Goal: Transaction & Acquisition: Download file/media

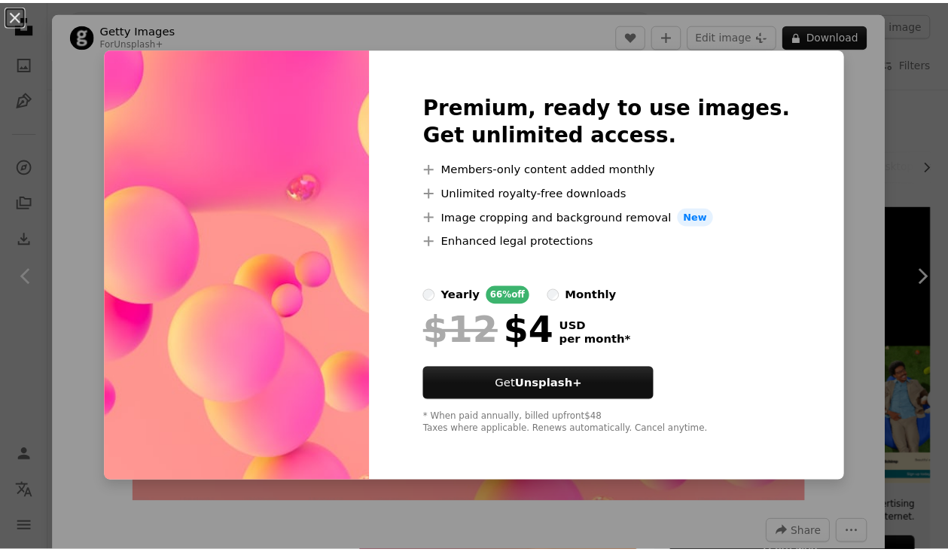
scroll to position [2803, 0]
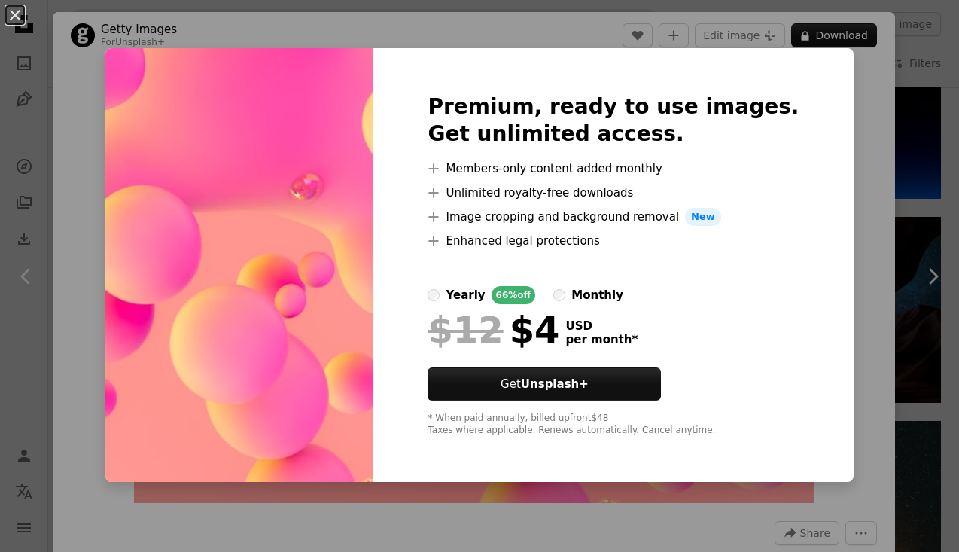
click at [851, 106] on div "An X shape Premium, ready to use images. Get unlimited access. A plus sign Memb…" at bounding box center [479, 276] width 959 height 552
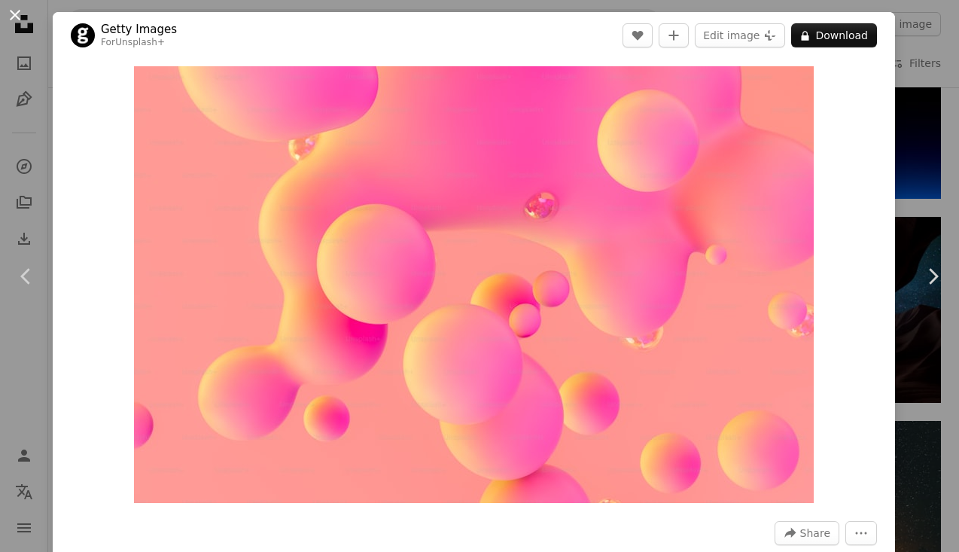
click at [22, 19] on button "An X shape" at bounding box center [15, 15] width 18 height 18
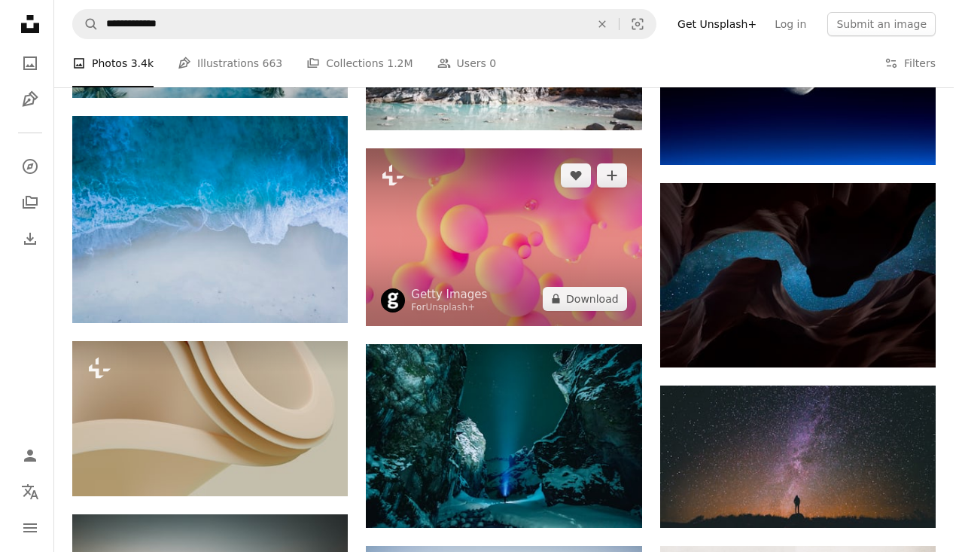
scroll to position [2852, 0]
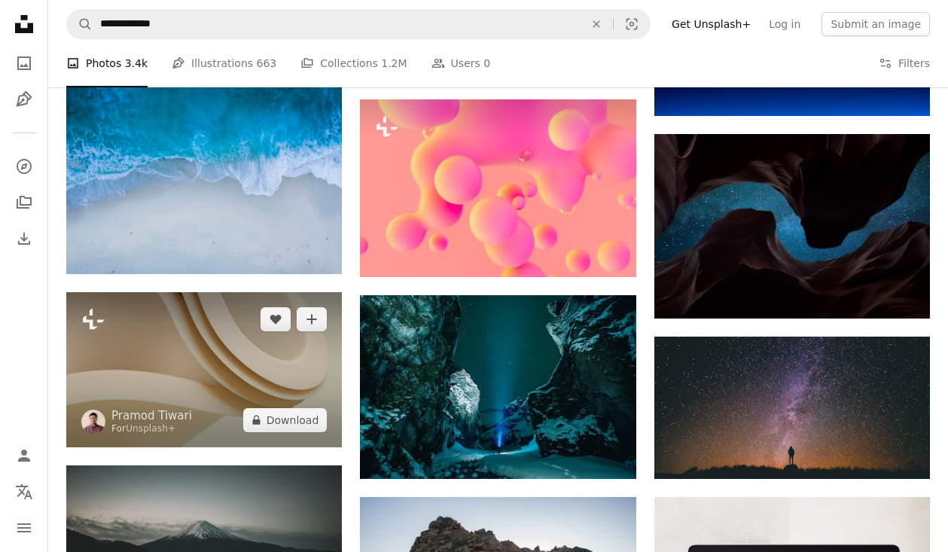
click at [267, 376] on img at bounding box center [203, 369] width 275 height 155
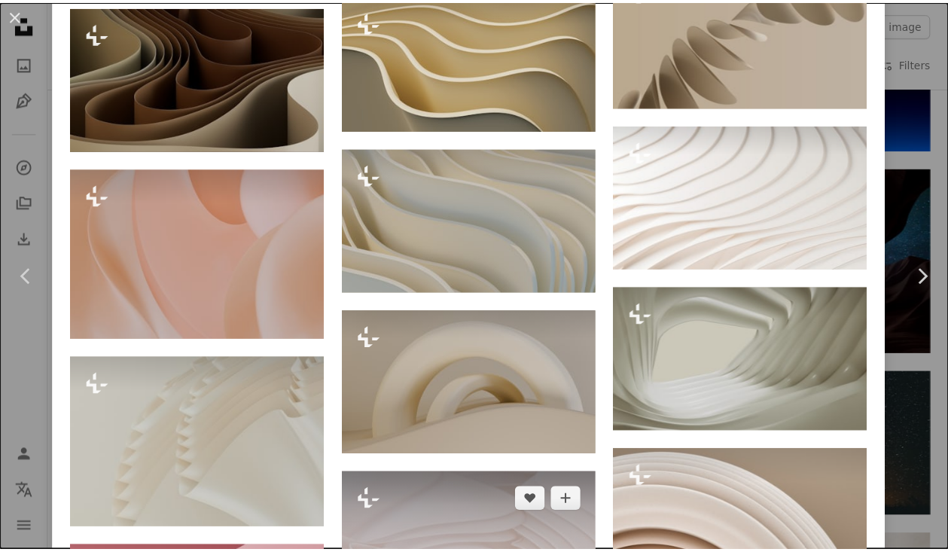
scroll to position [1704, 0]
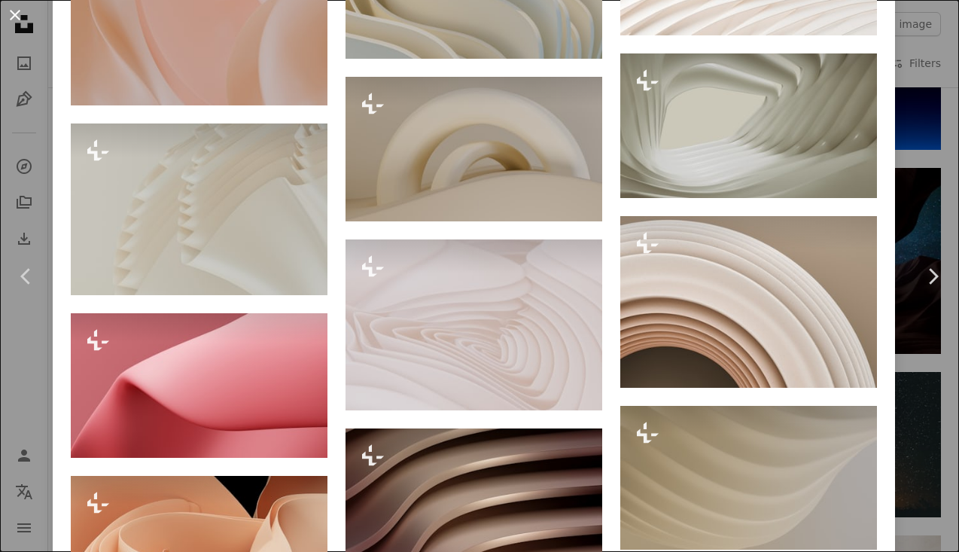
click at [17, 11] on button "An X shape" at bounding box center [15, 15] width 18 height 18
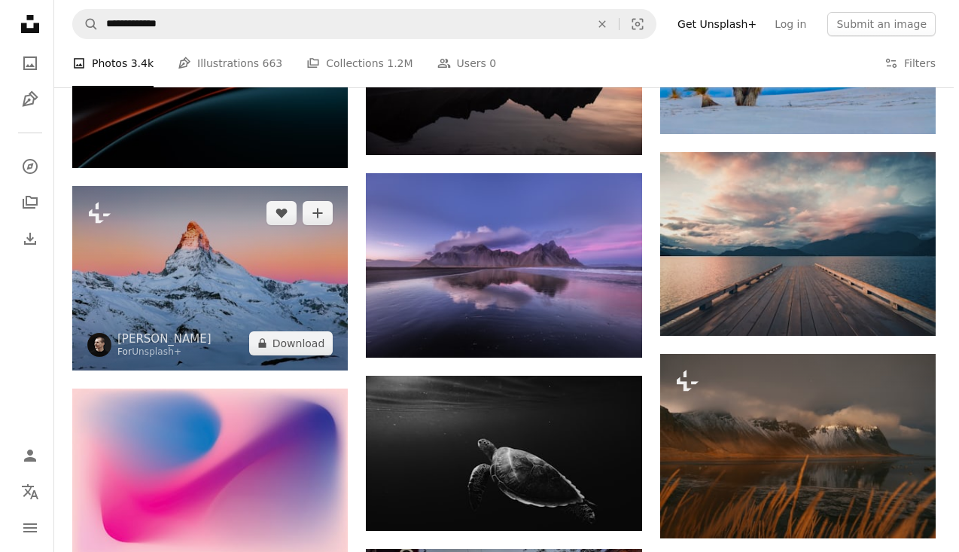
scroll to position [5873, 0]
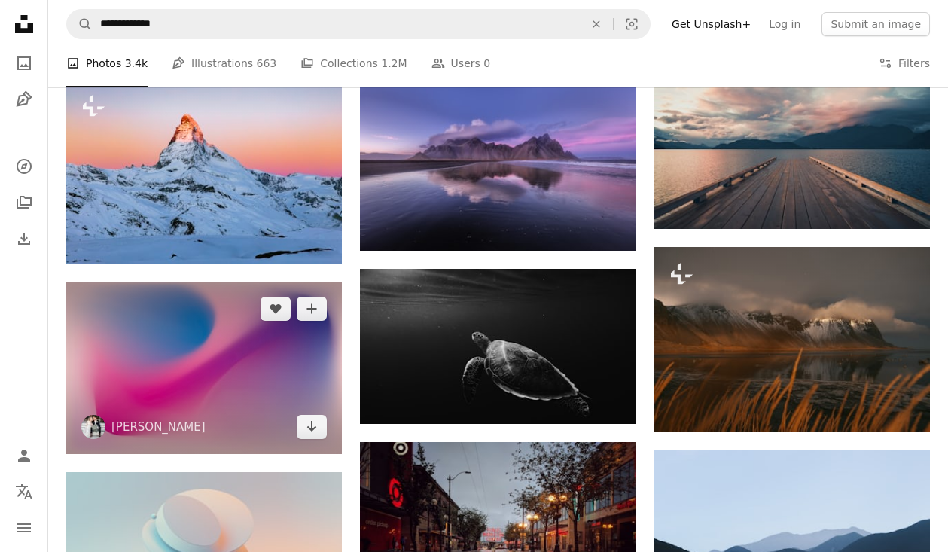
click at [245, 389] on img at bounding box center [203, 368] width 275 height 172
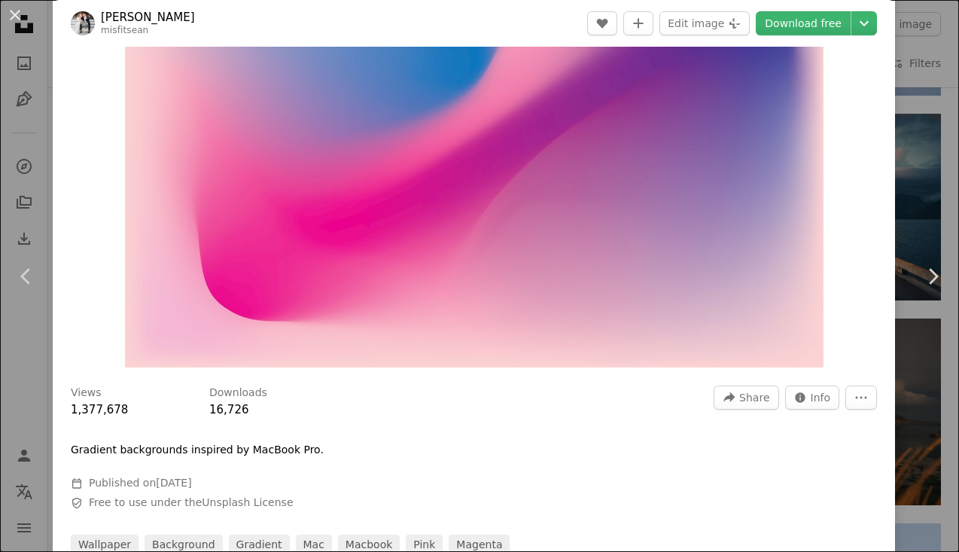
scroll to position [87, 0]
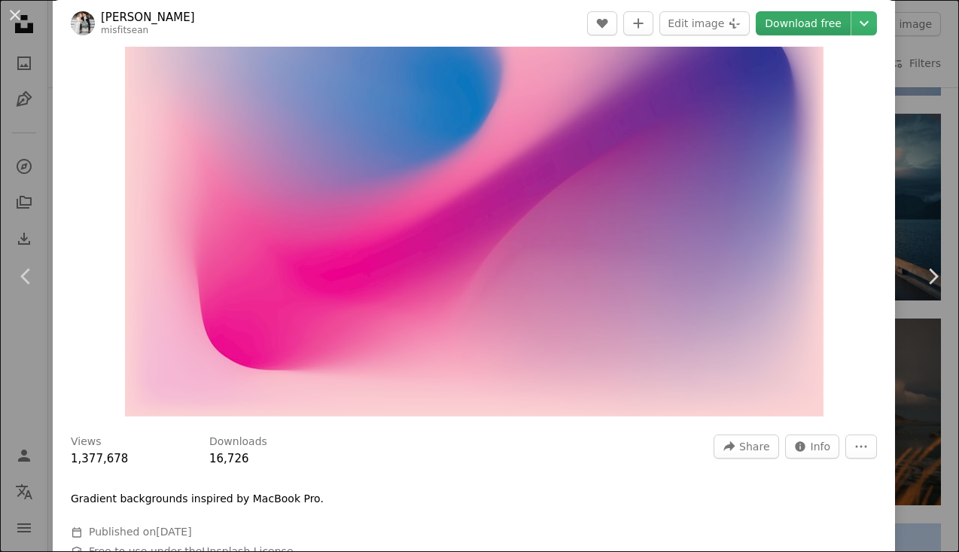
click at [780, 32] on link "Download free" at bounding box center [803, 23] width 95 height 24
